Goal: Go to known website: Access a specific website the user already knows

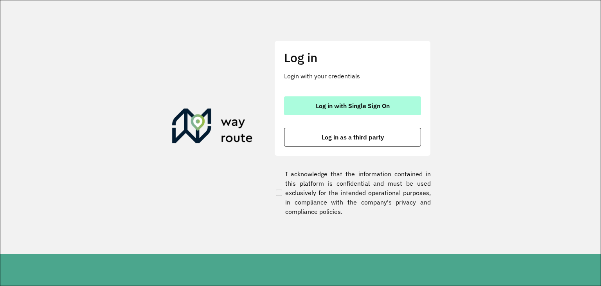
click at [316, 107] on span "Log in with Single Sign On" at bounding box center [353, 106] width 74 height 6
